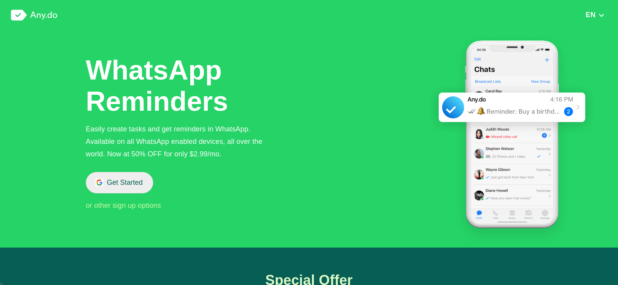
click at [142, 180] on button "Get Started" at bounding box center [119, 182] width 67 height 21
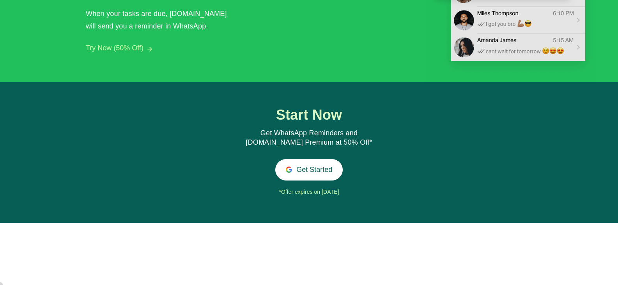
scroll to position [802, 0]
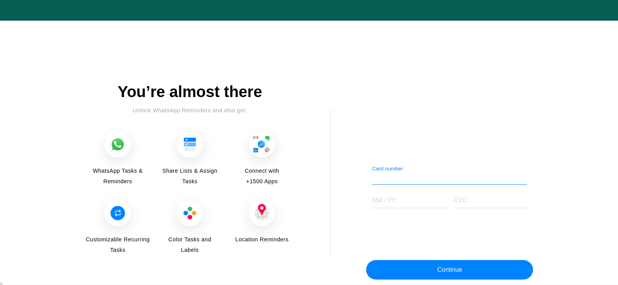
scroll to position [959, 0]
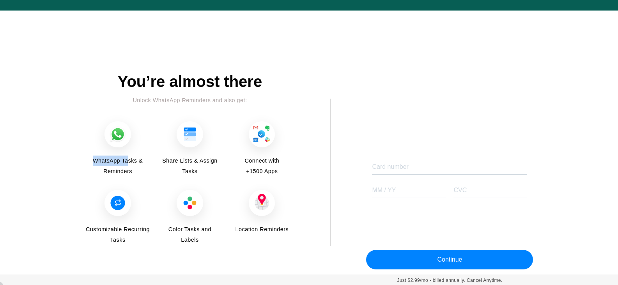
drag, startPoint x: 89, startPoint y: 156, endPoint x: 129, endPoint y: 158, distance: 39.5
click at [129, 158] on span "WhatsApp Tasks & Reminders" at bounding box center [118, 166] width 66 height 21
click at [147, 173] on span "WhatsApp Tasks & Reminders" at bounding box center [118, 166] width 66 height 21
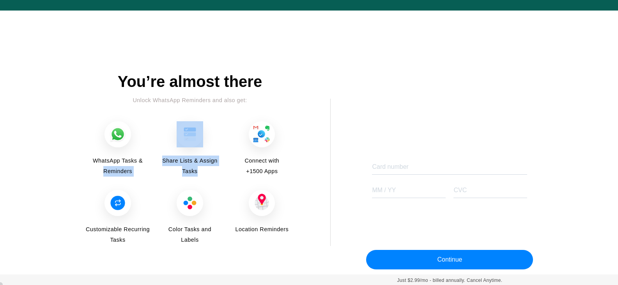
drag, startPoint x: 153, startPoint y: 163, endPoint x: 210, endPoint y: 171, distance: 57.5
click at [210, 171] on div "WhatsApp Tasks & Reminders Share Lists & Assign Tasks Connect with +1500 Apps C…" at bounding box center [190, 183] width 210 height 125
click at [216, 178] on div "WhatsApp Tasks & Reminders Share Lists & Assign Tasks Connect with +1500 Apps C…" at bounding box center [190, 183] width 210 height 125
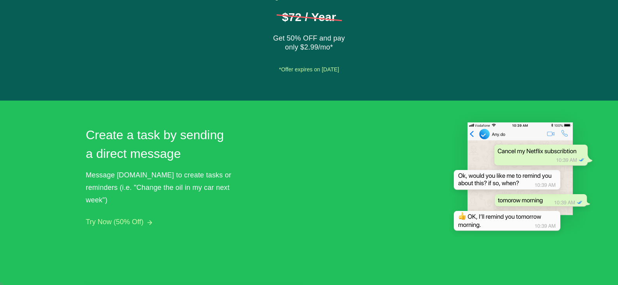
scroll to position [179, 0]
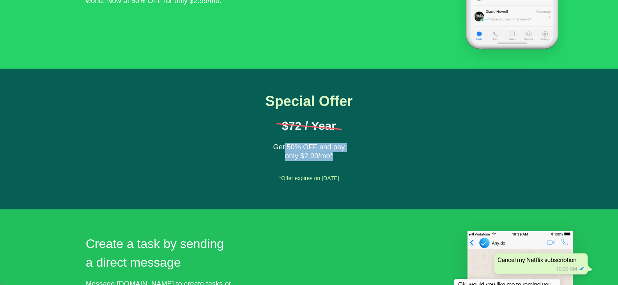
drag, startPoint x: 285, startPoint y: 151, endPoint x: 395, endPoint y: 153, distance: 110.0
click at [395, 153] on div "Special Offer $72 / Year Get 50% OFF and pay only $2.99/mo* Get Started *Offer …" at bounding box center [309, 139] width 618 height 141
click at [365, 186] on div "Special Offer $72 / Year Get 50% OFF and pay only $2.99/mo* Get Started *Offer …" at bounding box center [309, 139] width 618 height 141
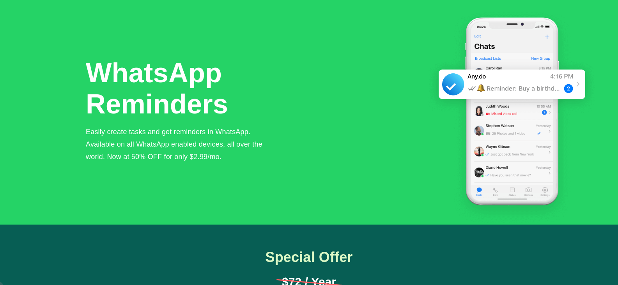
scroll to position [0, 0]
